Goal: Use online tool/utility: Use online tool/utility

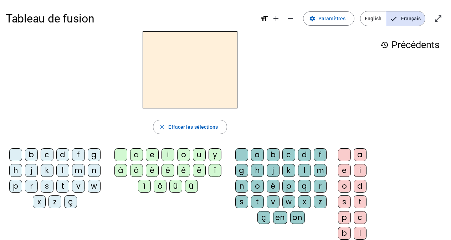
click at [62, 172] on div "l" at bounding box center [62, 170] width 13 height 13
click at [151, 154] on div "e" at bounding box center [152, 154] width 13 height 13
click at [150, 154] on div "e" at bounding box center [152, 154] width 13 height 13
click at [200, 155] on div "u" at bounding box center [199, 154] width 13 height 13
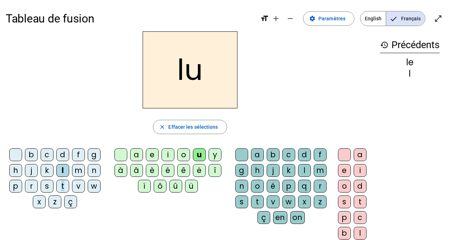
click at [63, 186] on div "t" at bounding box center [62, 186] width 13 height 13
click at [59, 155] on div "d" at bounding box center [62, 154] width 13 height 13
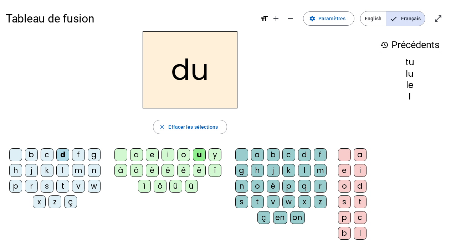
click at [150, 154] on div "e" at bounding box center [152, 154] width 13 height 13
click at [68, 184] on div "t" at bounding box center [62, 186] width 13 height 13
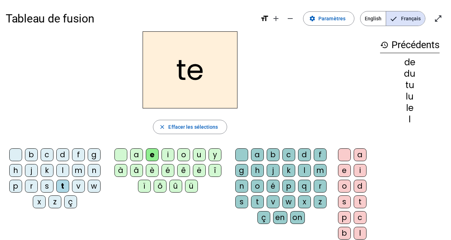
click at [137, 157] on div "a" at bounding box center [136, 154] width 13 height 13
click at [75, 171] on div "m" at bounding box center [78, 170] width 13 height 13
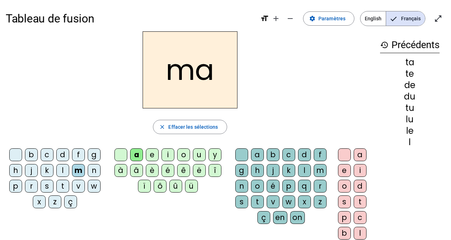
click at [149, 156] on div "e" at bounding box center [152, 154] width 13 height 13
